Goal: Find specific page/section: Find specific page/section

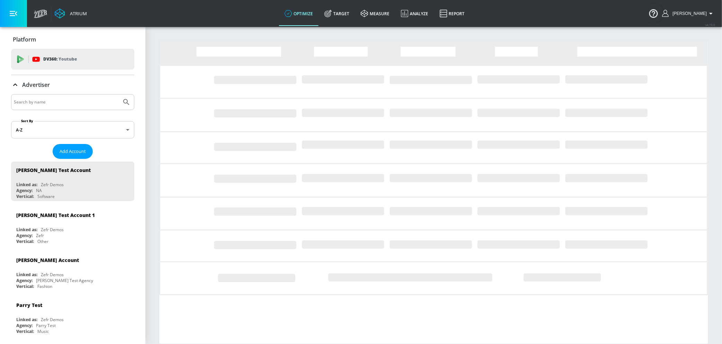
click at [104, 105] on input "Search by name" at bounding box center [66, 102] width 105 height 9
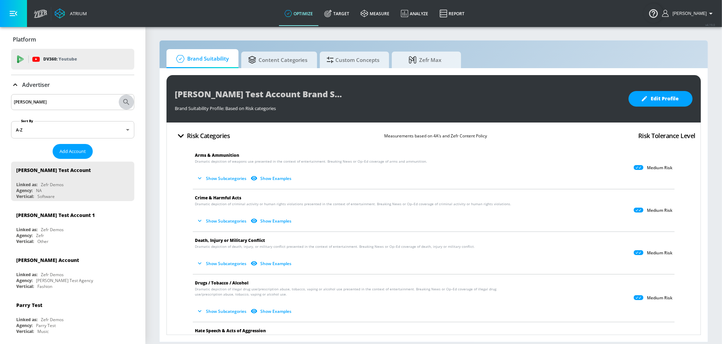
click at [127, 101] on icon "Submit Search" at bounding box center [126, 102] width 6 height 6
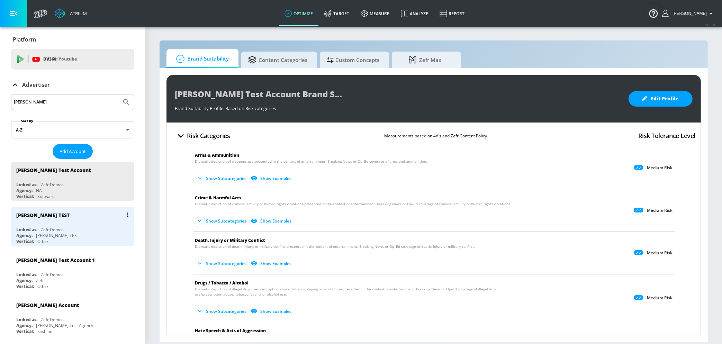
click at [54, 218] on div "[PERSON_NAME] TEST" at bounding box center [74, 215] width 116 height 17
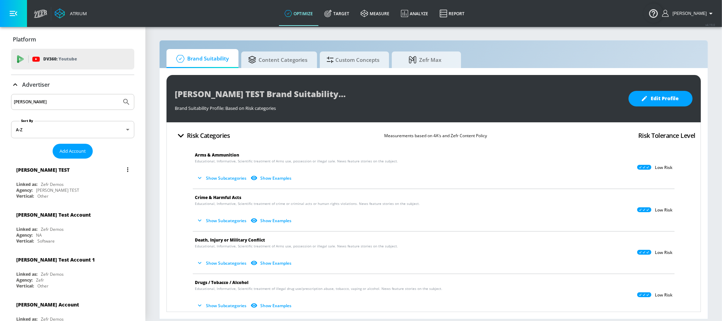
click at [51, 188] on div "[PERSON_NAME] TEST" at bounding box center [57, 190] width 43 height 6
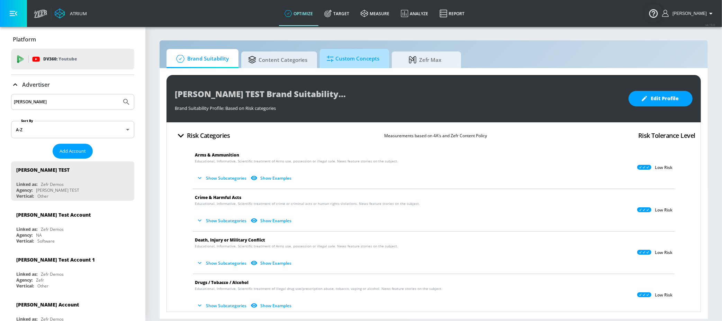
click at [363, 67] on link "Custom Concepts" at bounding box center [354, 58] width 69 height 19
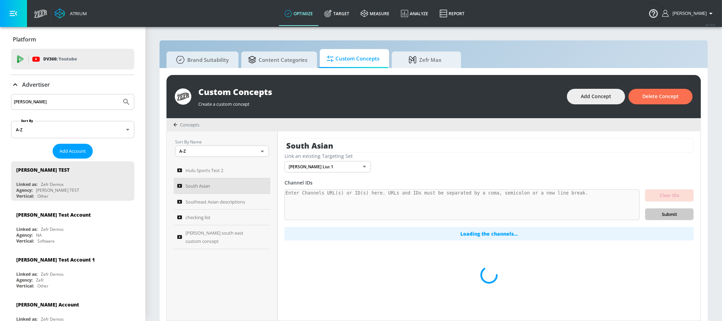
click at [95, 107] on div "[PERSON_NAME]" at bounding box center [72, 102] width 123 height 16
click at [95, 100] on input "[PERSON_NAME]" at bounding box center [66, 102] width 105 height 9
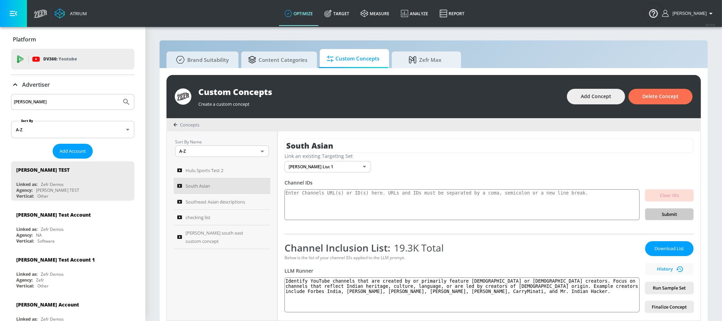
type input "[PERSON_NAME]"
click at [123, 107] on button "Submit Search" at bounding box center [126, 101] width 15 height 15
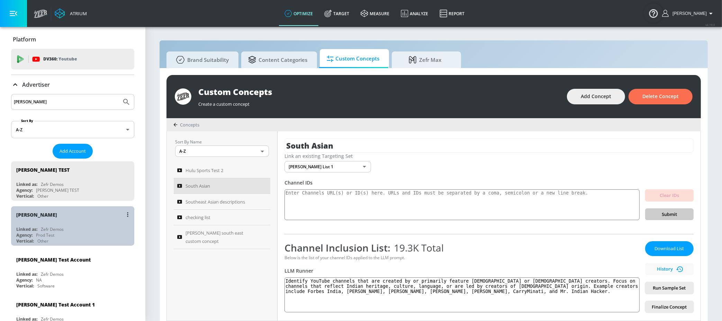
click at [67, 226] on div "[PERSON_NAME] N Linked as: Zefr Demos Agency: Prod Test Vertical: Other" at bounding box center [72, 226] width 123 height 39
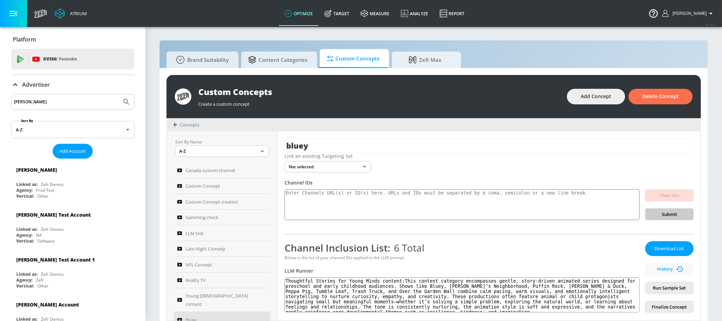
click at [174, 124] on icon at bounding box center [175, 125] width 4 height 4
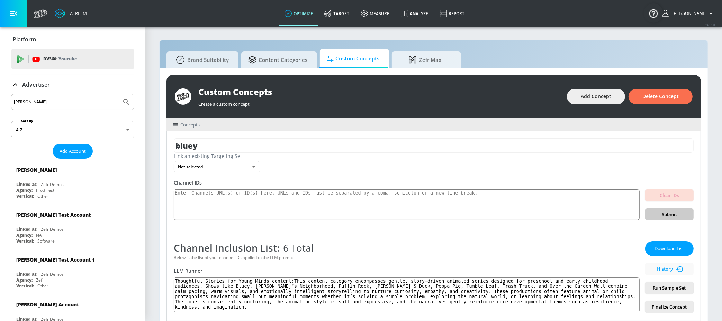
click at [174, 124] on icon at bounding box center [175, 125] width 4 height 3
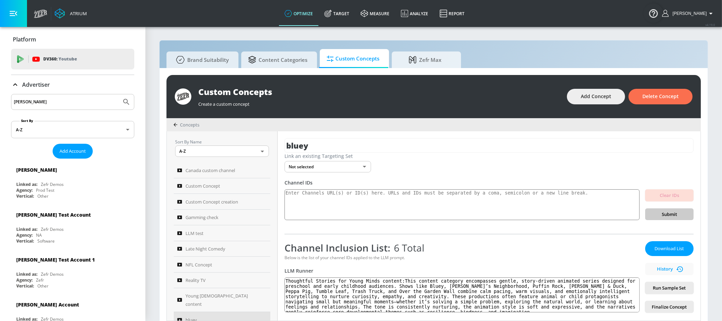
click at [174, 124] on icon at bounding box center [175, 125] width 4 height 4
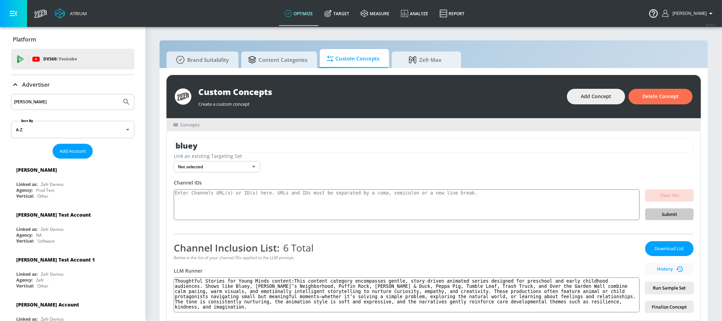
click at [180, 120] on div "Concepts" at bounding box center [433, 124] width 534 height 13
click at [180, 127] on span "Concepts" at bounding box center [189, 125] width 19 height 6
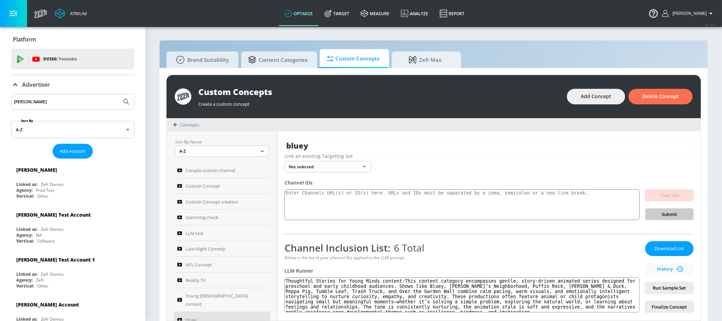
click at [180, 128] on div "Concepts" at bounding box center [433, 124] width 534 height 13
click at [177, 124] on icon at bounding box center [175, 125] width 4 height 4
